Goal: Find specific page/section: Find specific page/section

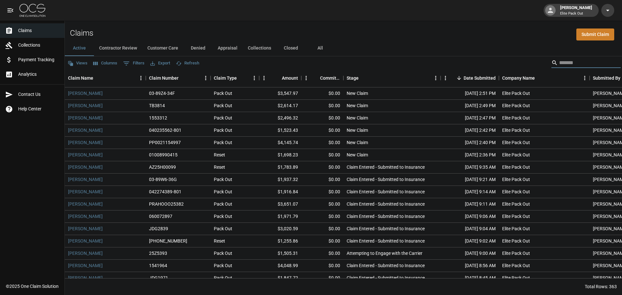
click at [583, 65] on input "Search" at bounding box center [586, 63] width 52 height 10
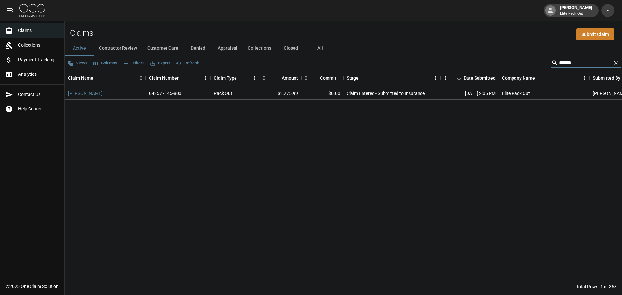
type input "*****"
click at [360, 88] on div "Claim Entered - Submitted to Insurance" at bounding box center [392, 94] width 97 height 12
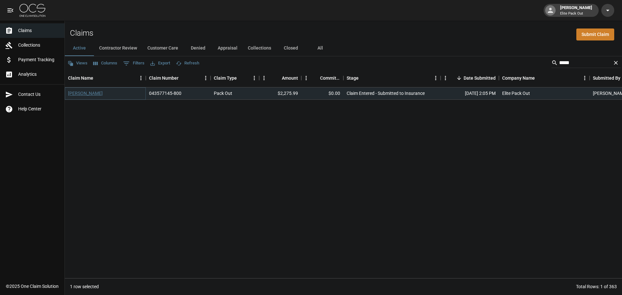
click at [78, 93] on link "[PERSON_NAME]" at bounding box center [85, 93] width 35 height 6
